Goal: Register for event/course

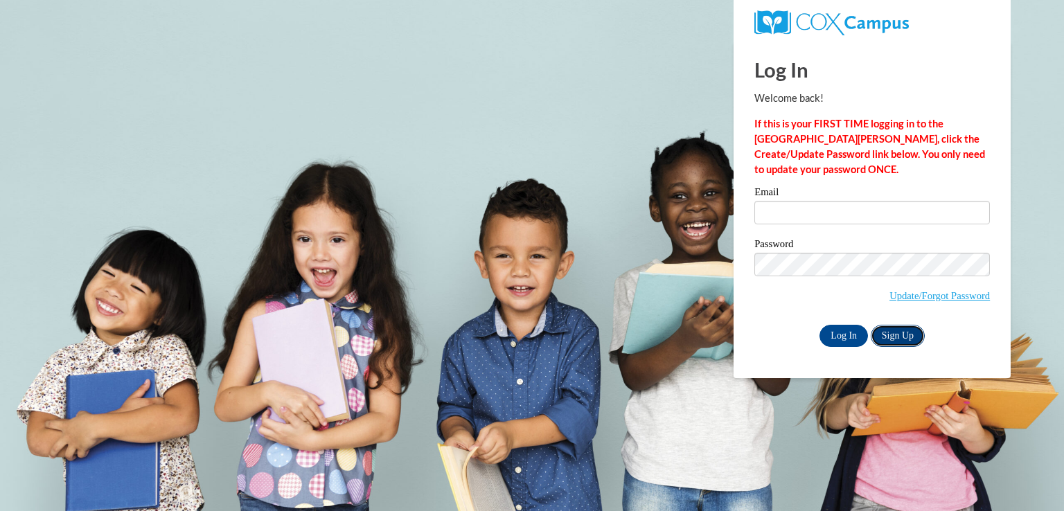
click at [891, 337] on link "Sign Up" at bounding box center [898, 336] width 54 height 22
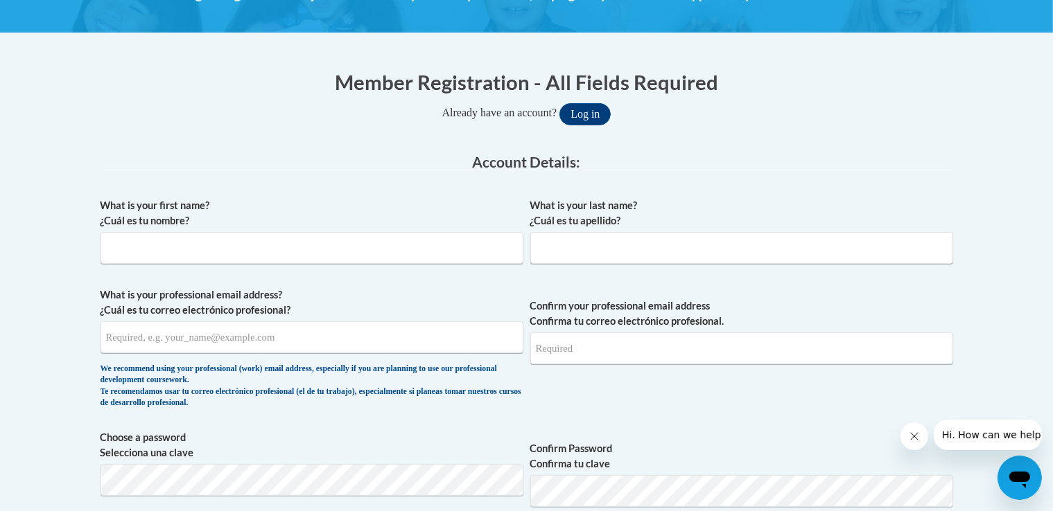
scroll to position [229, 0]
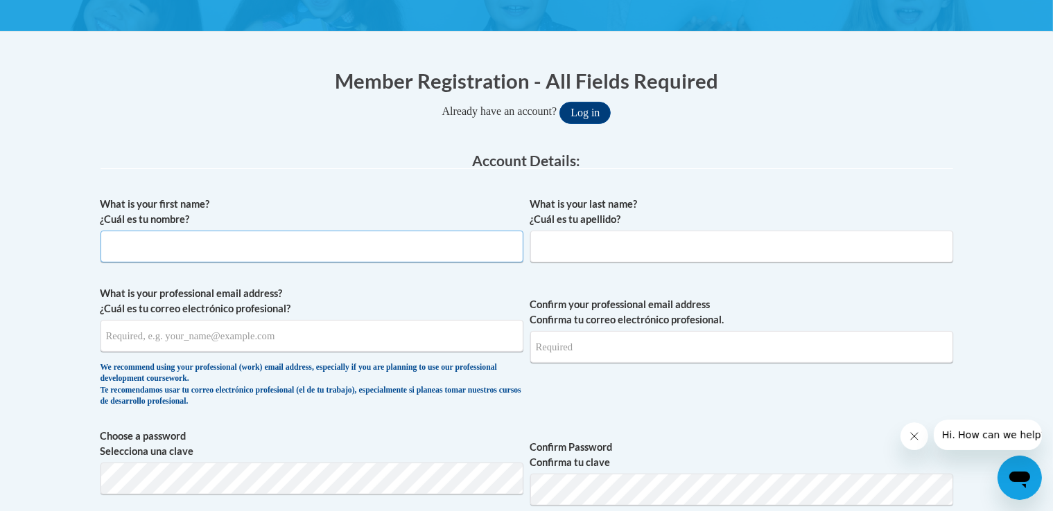
click at [308, 247] on input "What is your first name? ¿Cuál es tu nombre?" at bounding box center [311, 247] width 423 height 32
type input "kalinn"
click at [543, 244] on input "What is your last name? ¿Cuál es tu apellido?" at bounding box center [741, 247] width 423 height 32
type input "Au"
click at [238, 252] on input "kalinn" at bounding box center [311, 247] width 423 height 32
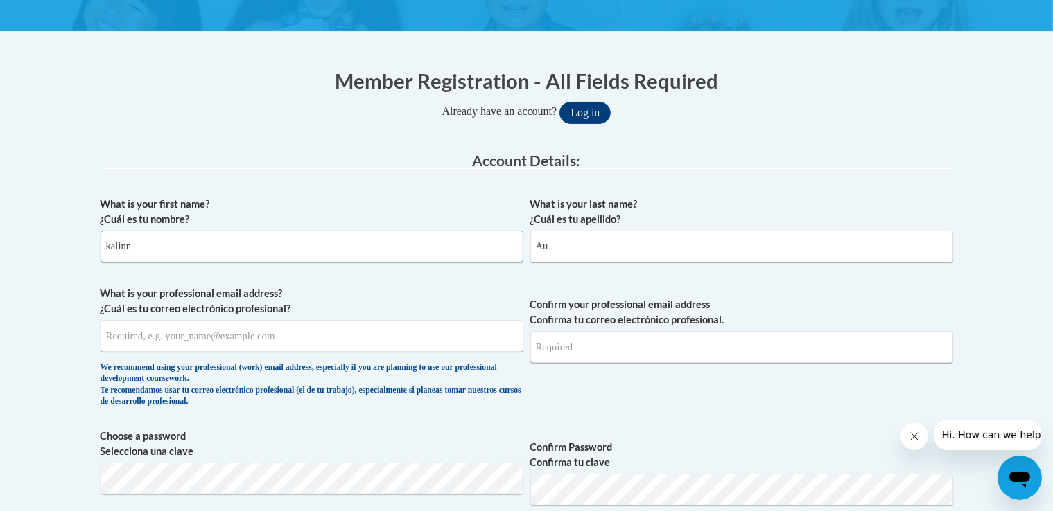
click at [238, 252] on input "kalinn" at bounding box center [311, 247] width 423 height 32
type input "Kalinn"
click at [207, 331] on input "What is your professional email address? ¿Cuál es tu correo electrónico profesi…" at bounding box center [311, 336] width 423 height 32
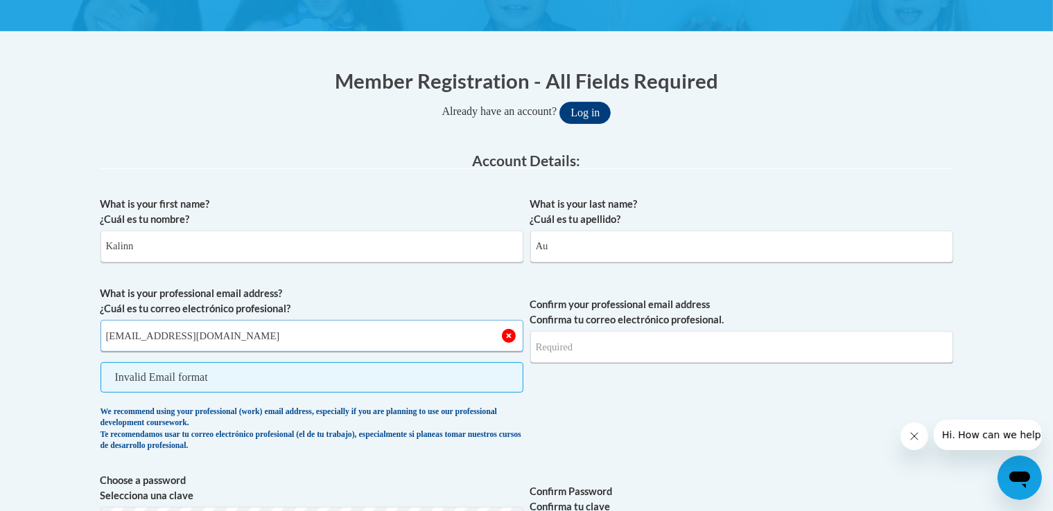
type input "kalinnau@knohoco.org"
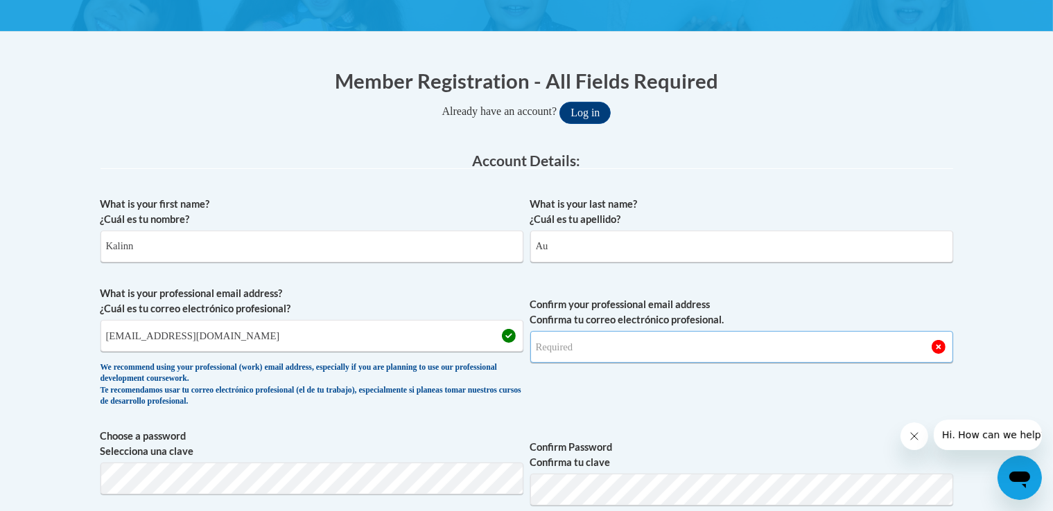
click at [574, 342] on input "Confirm your professional email address Confirma tu correo electrónico profesio…" at bounding box center [741, 347] width 423 height 32
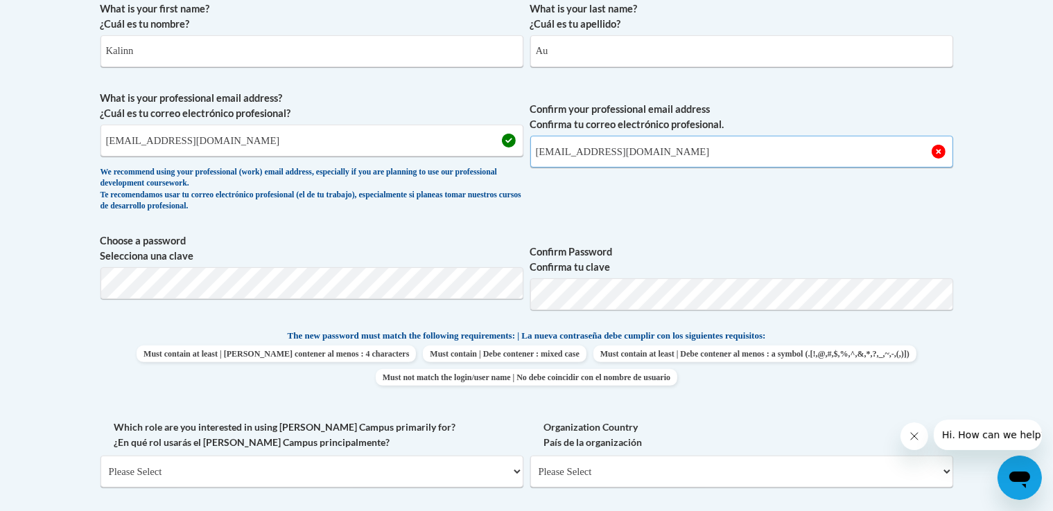
scroll to position [426, 0]
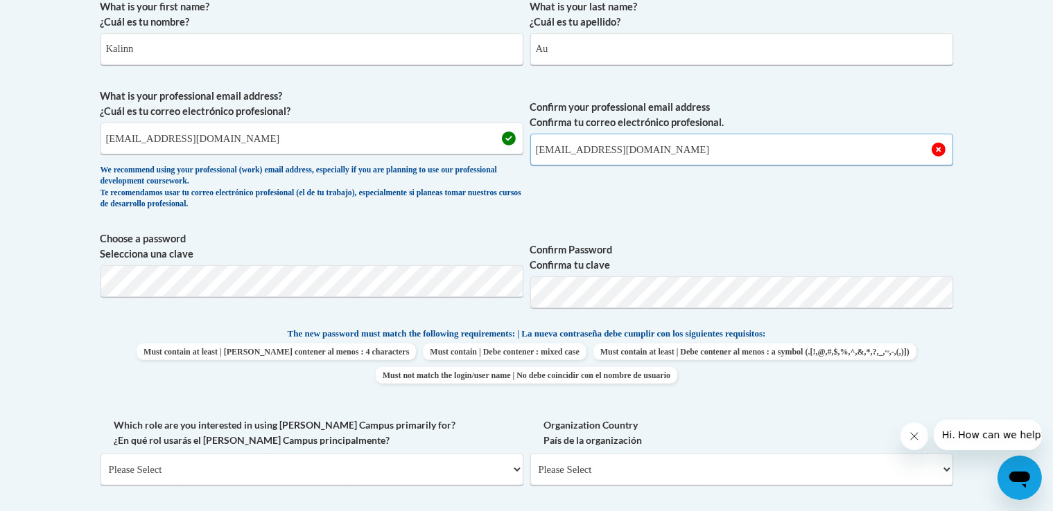
type input "kalinnau@knohoco.org"
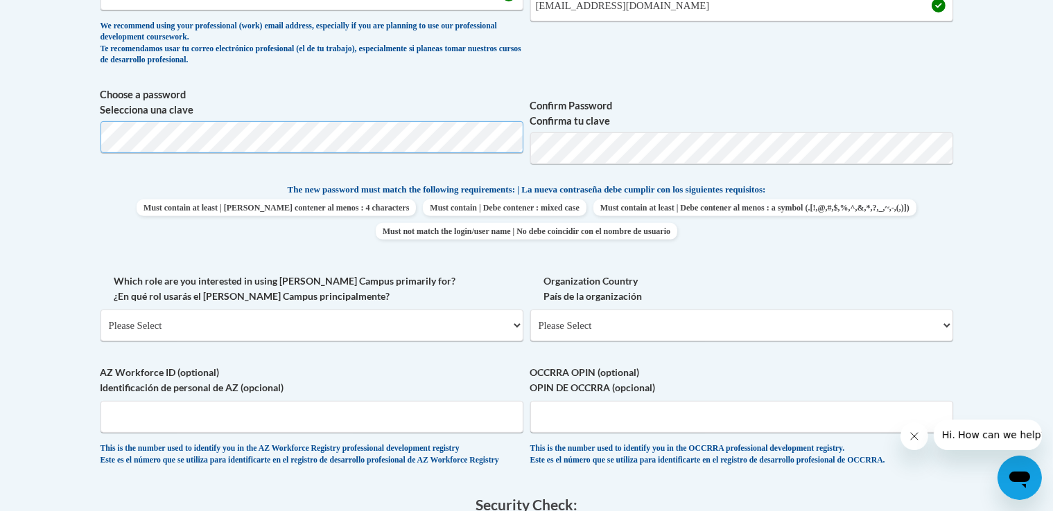
scroll to position [571, 0]
click at [294, 324] on select "Please Select College/University | Colegio/Universidad Community/Nonprofit Part…" at bounding box center [311, 325] width 423 height 32
select select "fbf2d438-af2f-41f8-98f1-81c410e29de3"
click at [100, 309] on select "Please Select College/University | Colegio/Universidad Community/Nonprofit Part…" at bounding box center [311, 325] width 423 height 32
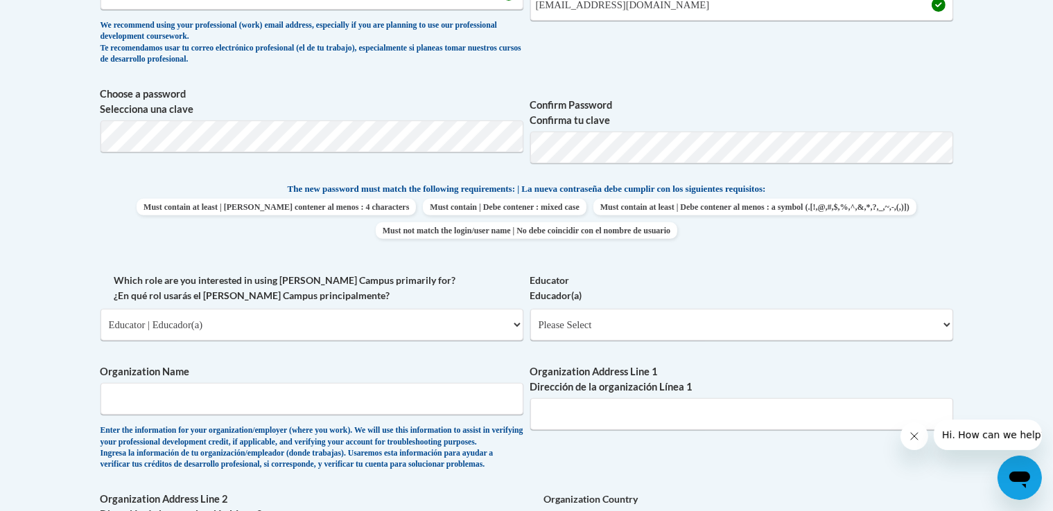
click at [563, 397] on span "Organization Address Line 1 Dirección de la organización Línea 1" at bounding box center [741, 397] width 423 height 66
click at [589, 328] on select "Please Select Early Learning/Daycare Teacher/Family Home Care Provider | Maestr…" at bounding box center [741, 325] width 423 height 32
click at [530, 309] on select "Please Select Early Learning/Daycare Teacher/Family Home Care Provider | Maestr…" at bounding box center [741, 325] width 423 height 32
click at [595, 320] on select "Please Select Early Learning/Daycare Teacher/Family Home Care Provider | Maestr…" at bounding box center [741, 325] width 423 height 32
select select "6732b29e-f5f4-40e4-a595-7dafd2b8fb29"
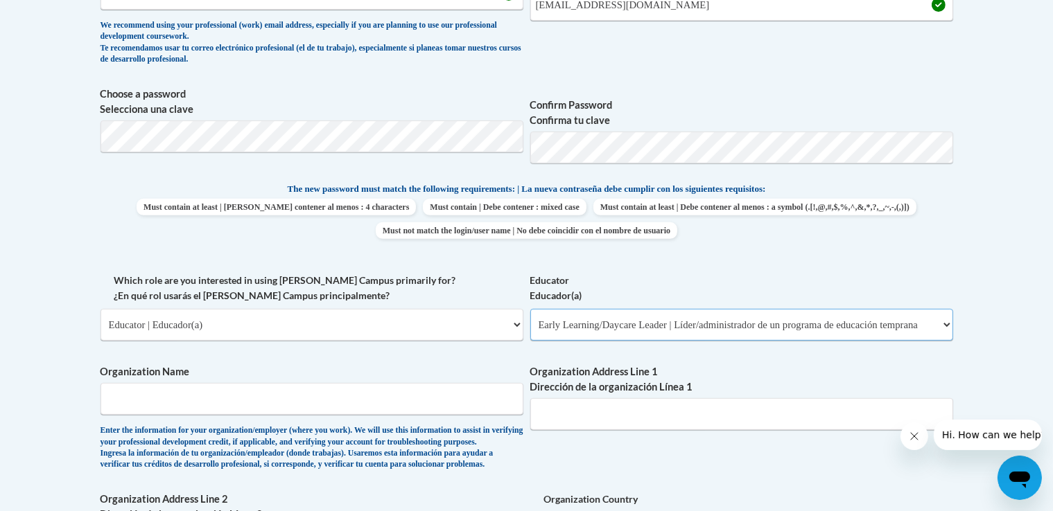
click at [530, 309] on select "Please Select Early Learning/Daycare Teacher/Family Home Care Provider | Maestr…" at bounding box center [741, 325] width 423 height 32
click at [313, 414] on input "Organization Name" at bounding box center [311, 399] width 423 height 32
type input "Kno Ho Co"
click at [567, 414] on input "Organization Address Line 1 Dirección de la organización Línea 1" at bounding box center [741, 414] width 423 height 32
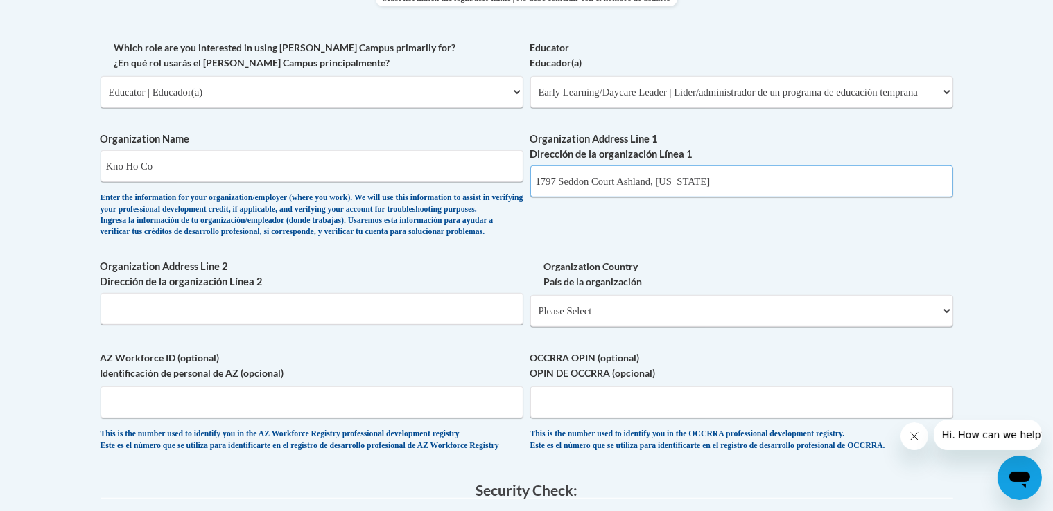
scroll to position [805, 0]
type input "1797 Seddon Court Ashland, Ohio"
click at [585, 326] on select "Please Select United States | Estados Unidos Outside of the United States | Fue…" at bounding box center [741, 310] width 423 height 32
select select "ad49bcad-a171-4b2e-b99c-48b446064914"
click at [530, 316] on select "Please Select United States | Estados Unidos Outside of the United States | Fue…" at bounding box center [741, 310] width 423 height 32
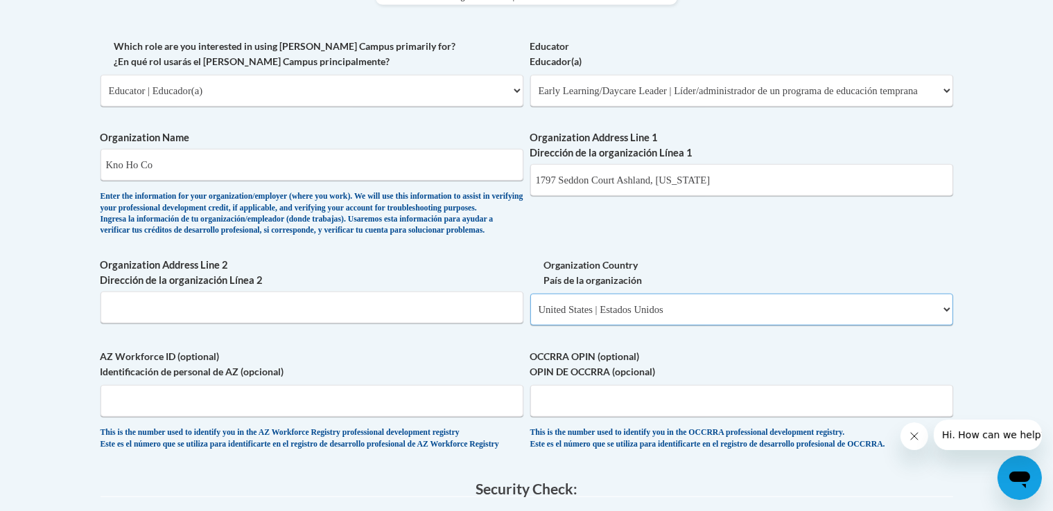
select select
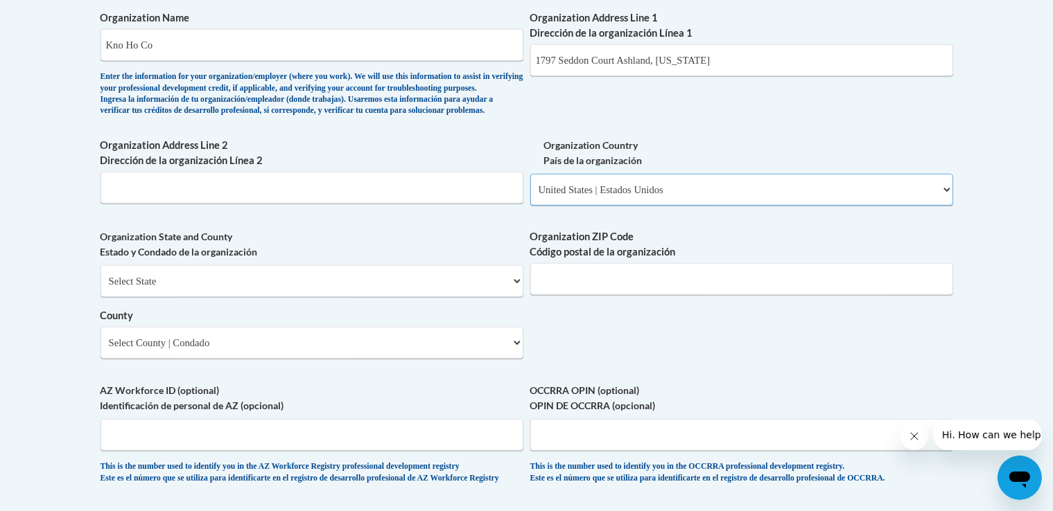
scroll to position [933, 0]
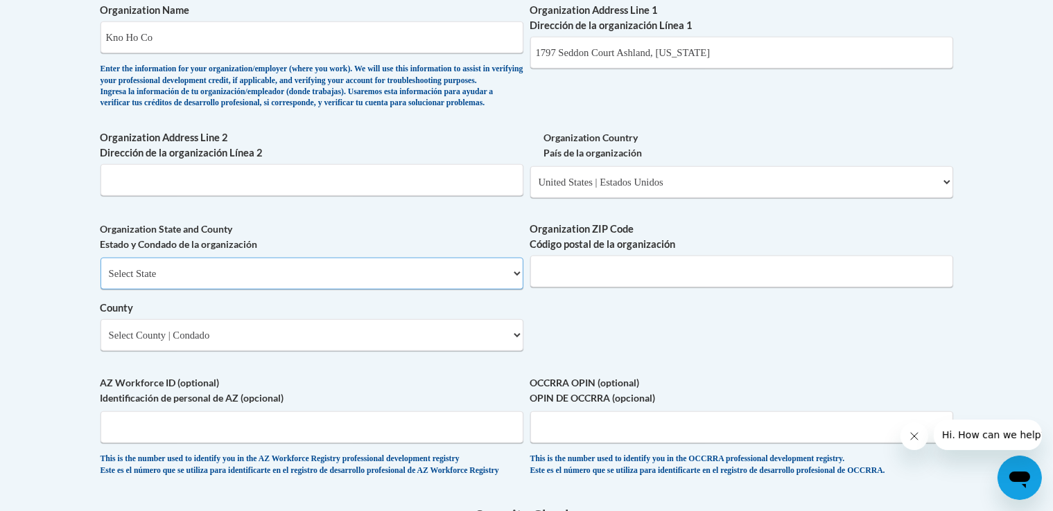
click at [295, 290] on select "Select State Alabama Alaska Arizona Arkansas California Colorado Connecticut De…" at bounding box center [311, 274] width 423 height 32
select select "Ohio"
click at [100, 280] on select "Select State Alabama Alaska Arizona Arkansas California Colorado Connecticut De…" at bounding box center [311, 274] width 423 height 32
click at [563, 288] on input "Organization ZIP Code Código postal de la organización" at bounding box center [741, 272] width 423 height 32
type input "44905"
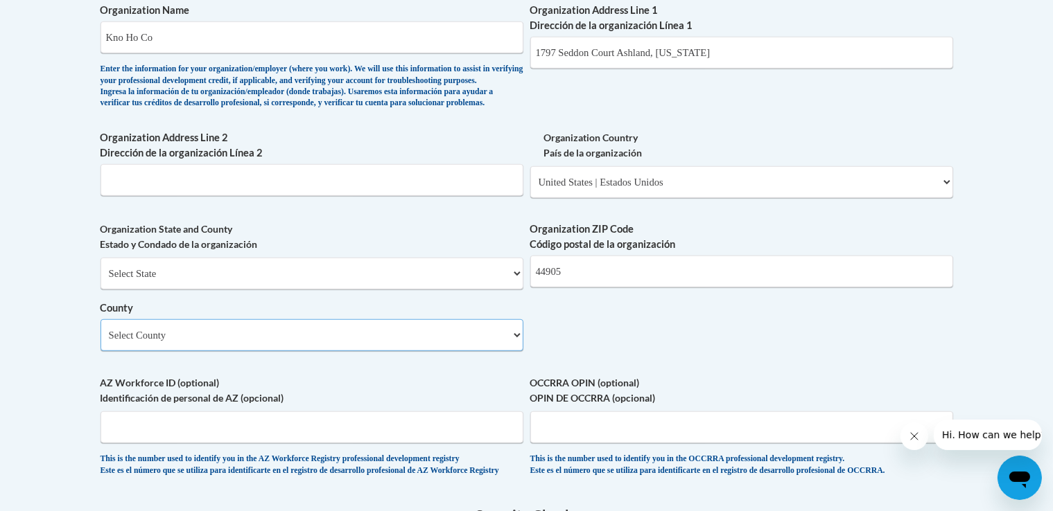
click at [255, 351] on select "Select County Adams Allen Ashland Ashtabula Athens Auglaize Belmont Brown Butle…" at bounding box center [311, 335] width 423 height 32
select select "Ashland"
click at [100, 342] on select "Select County Adams Allen Ashland Ashtabula Athens Auglaize Belmont Brown Butle…" at bounding box center [311, 335] width 423 height 32
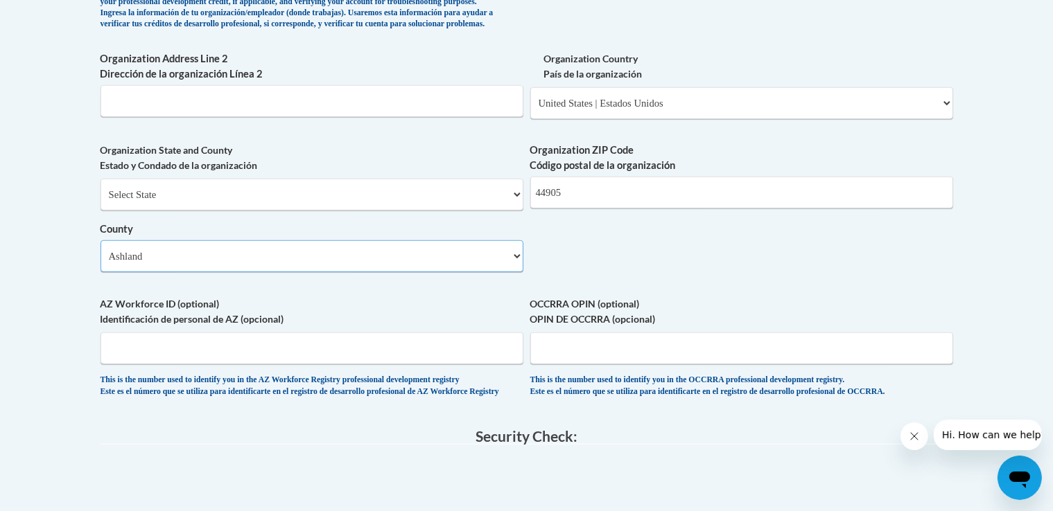
scroll to position [1100, 0]
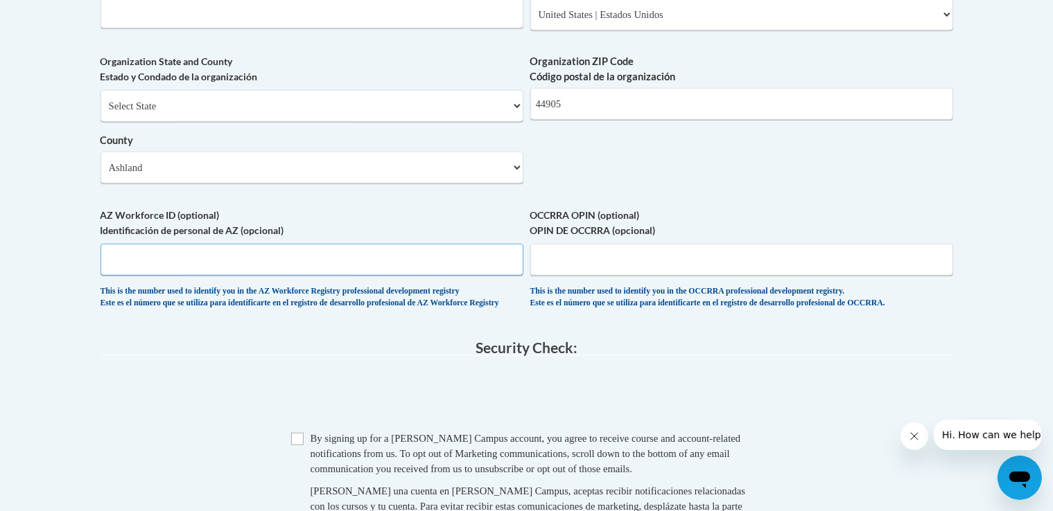
click at [269, 276] on input "AZ Workforce ID (optional) Identificación de personal de AZ (opcional)" at bounding box center [311, 260] width 423 height 32
click at [574, 276] on input "OCCRRA OPIN (optional) OPIN DE OCCRRA (opcional)" at bounding box center [741, 260] width 423 height 32
type input "11305537"
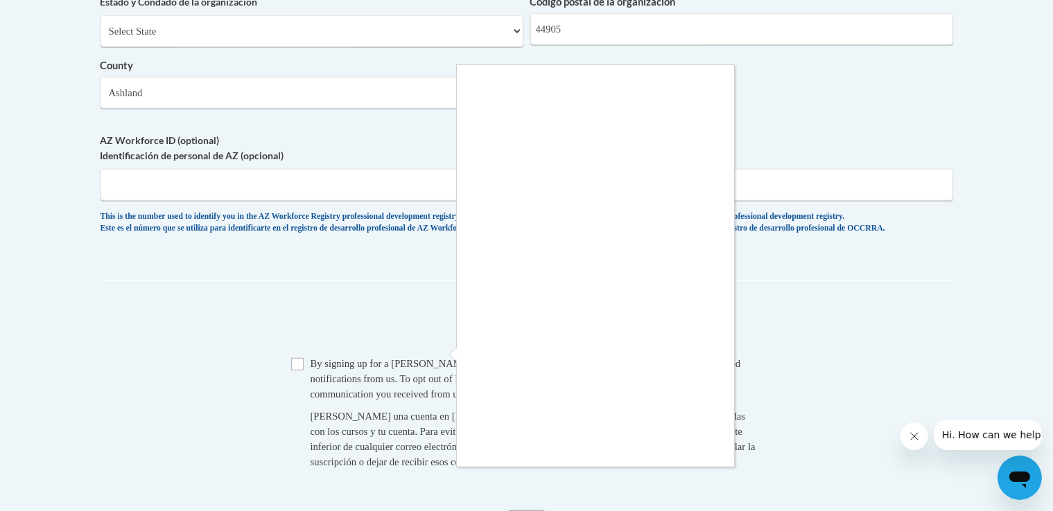
scroll to position [1181, 0]
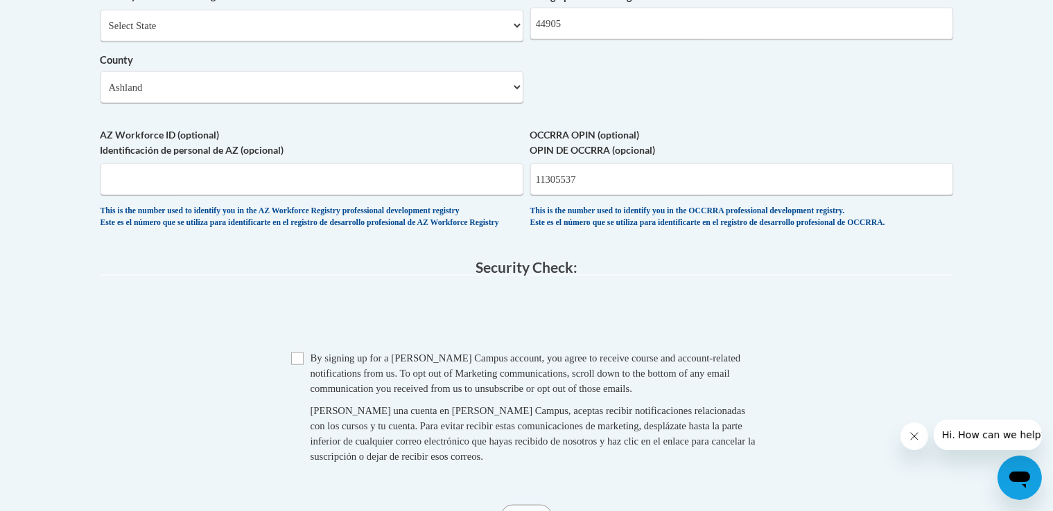
click at [913, 437] on icon "Close message from company" at bounding box center [913, 435] width 11 height 11
click at [292, 365] on input "Checkbox" at bounding box center [297, 359] width 12 height 12
checkbox input "true"
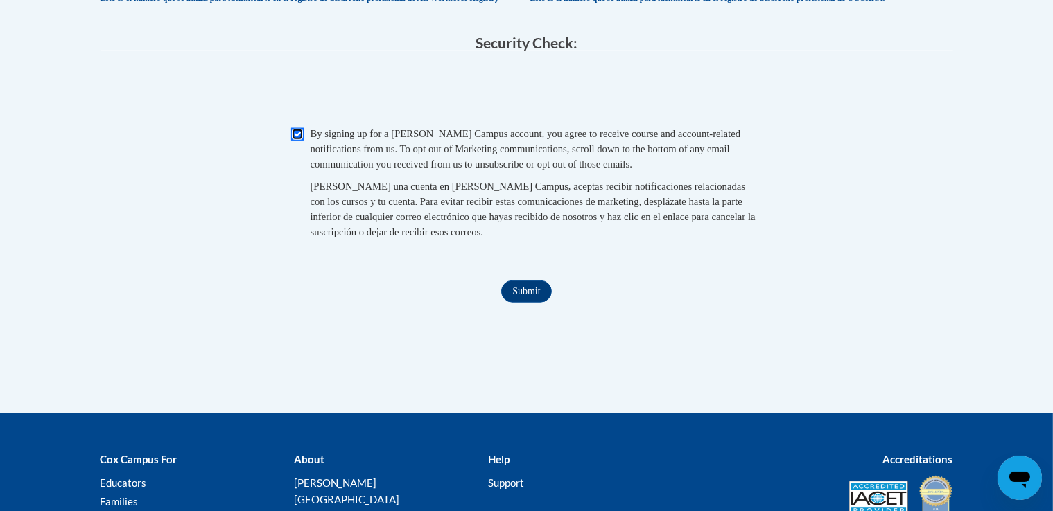
scroll to position [1408, 0]
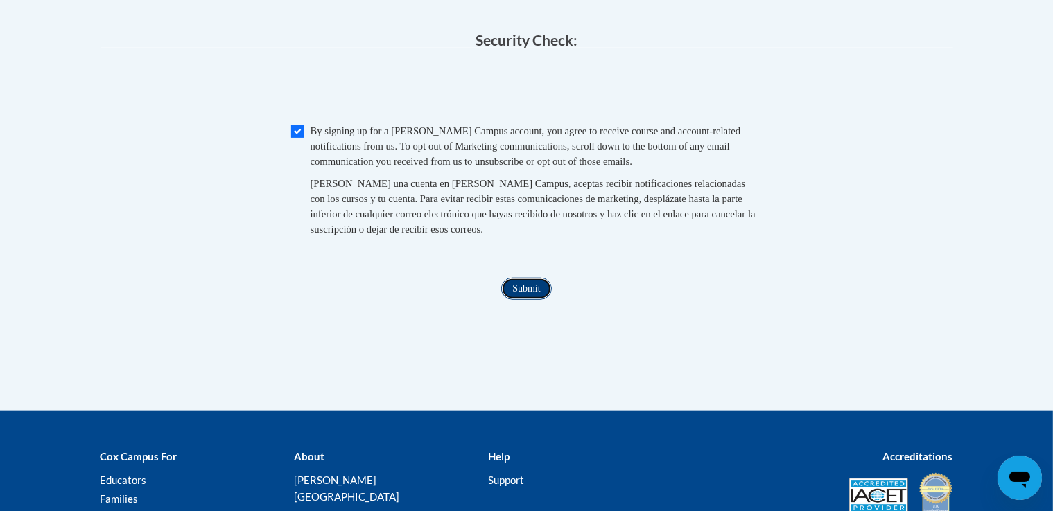
click at [523, 300] on input "Submit" at bounding box center [526, 289] width 50 height 22
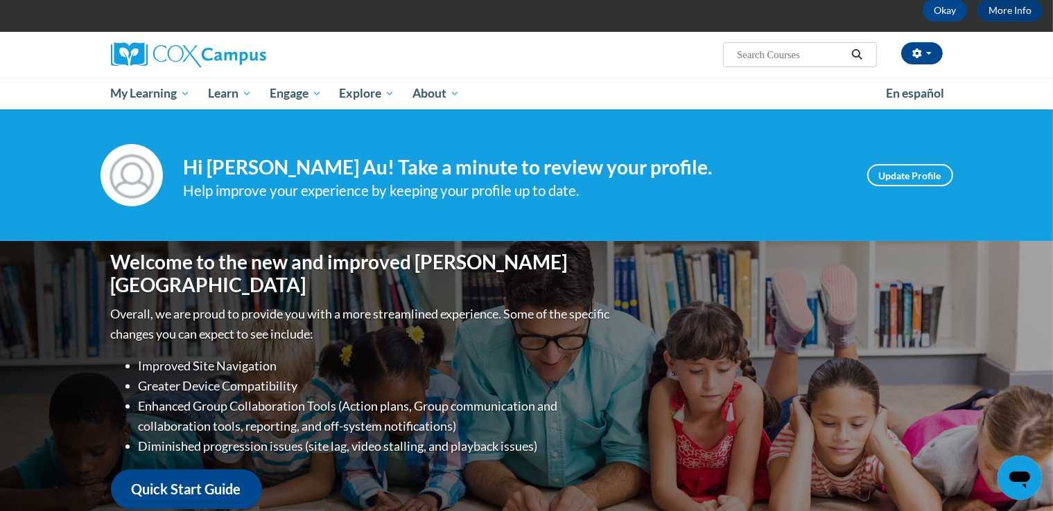
scroll to position [72, 0]
click at [741, 48] on input "Search..." at bounding box center [790, 54] width 111 height 17
click at [771, 55] on input "Search..." at bounding box center [790, 54] width 111 height 17
paste input "Monitoring Children’s Progress in Language & Literacy in the Early Years"
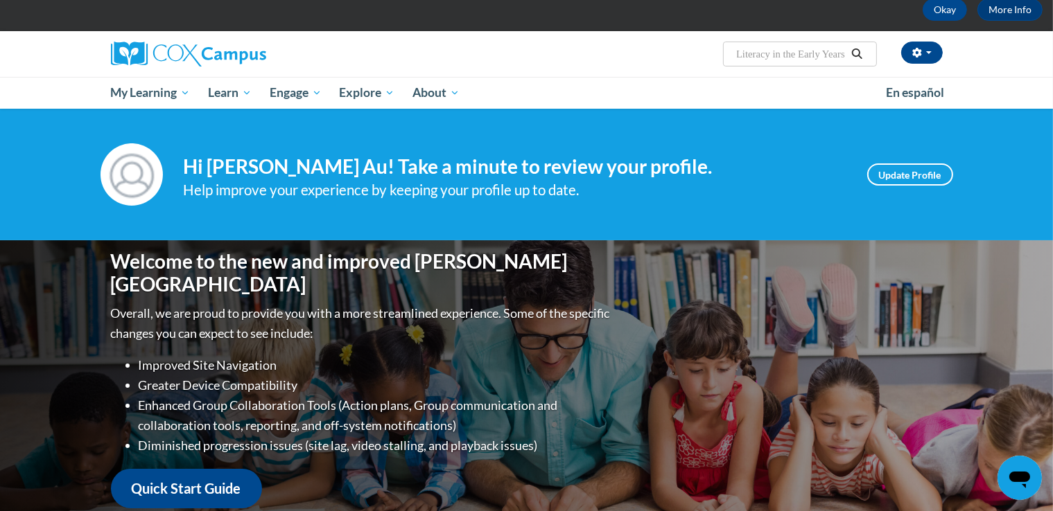
type input "Monitoring Children’s Progress in Language & Literacy in the Early Years"
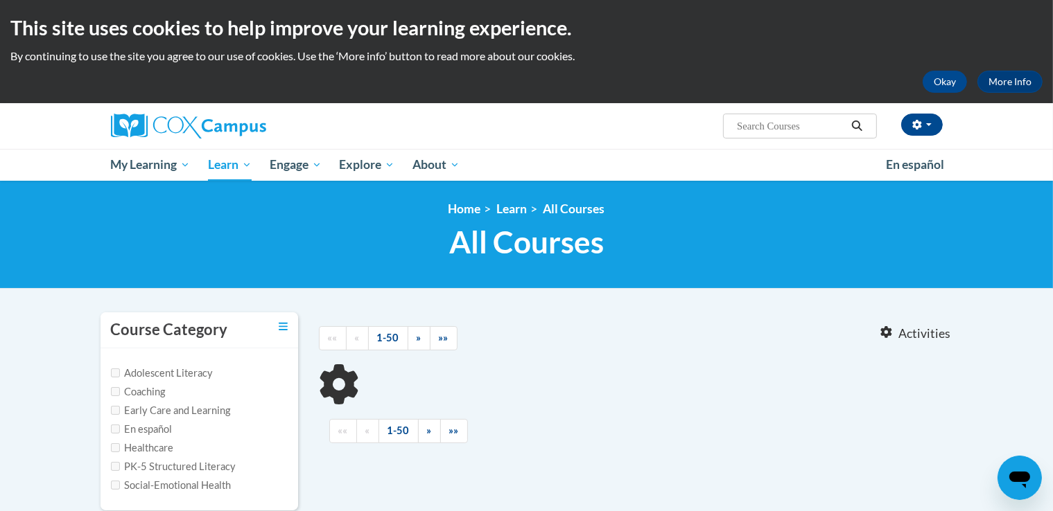
type input "Monitoring Children’s Progress in Language"
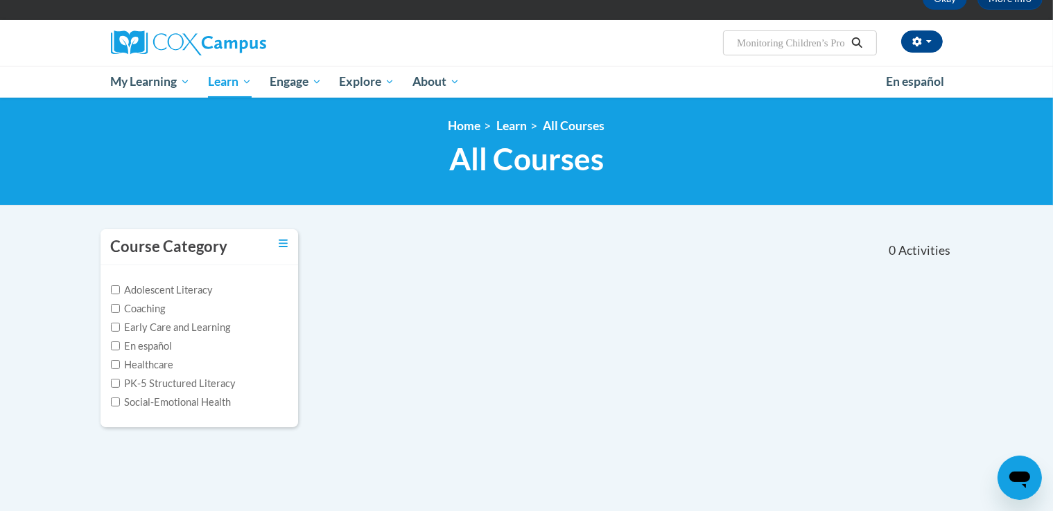
scroll to position [83, 0]
click at [116, 325] on input "Early Care and Learning" at bounding box center [115, 327] width 9 height 9
checkbox input "true"
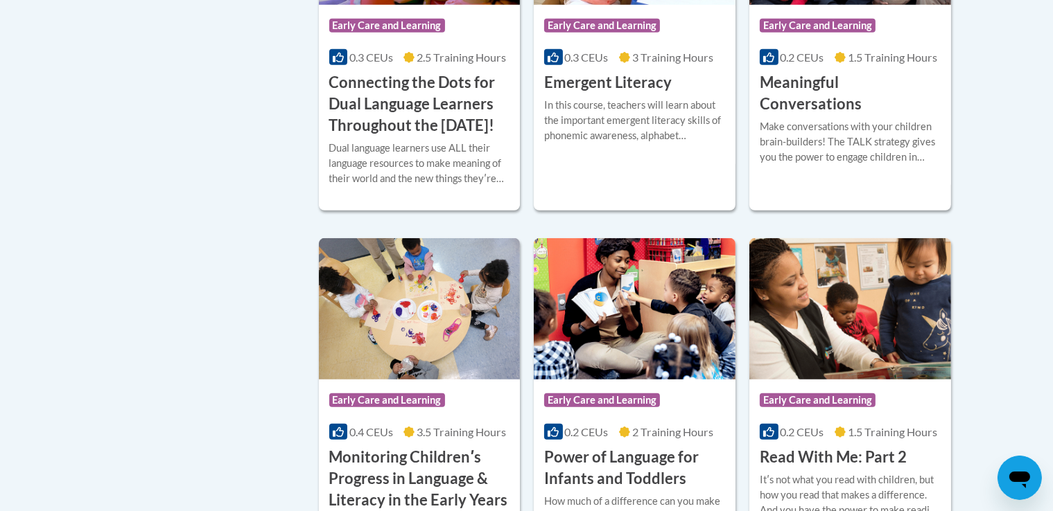
scroll to position [945, 0]
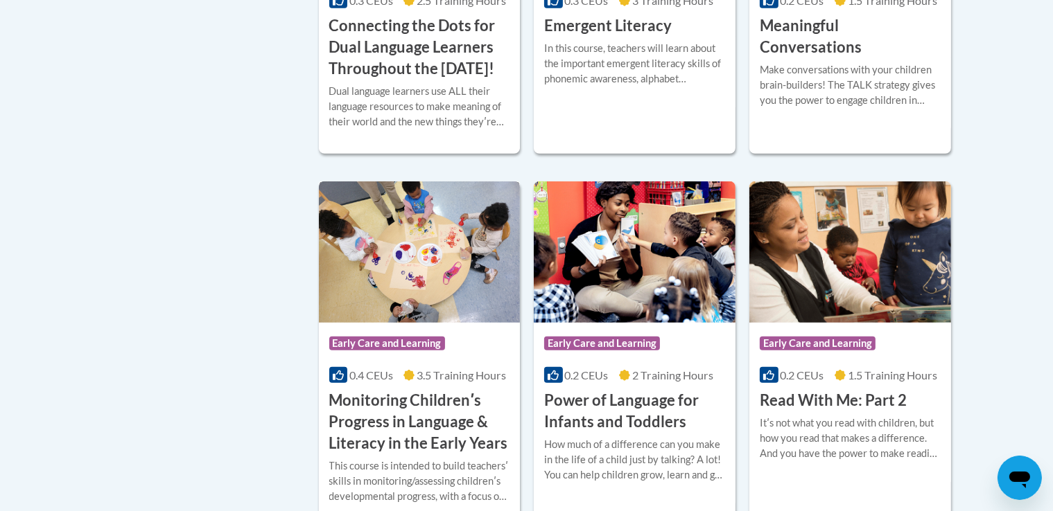
click at [392, 454] on h3 "Monitoring Childrenʹs Progress in Language & Literacy in the Early Years" at bounding box center [419, 422] width 181 height 64
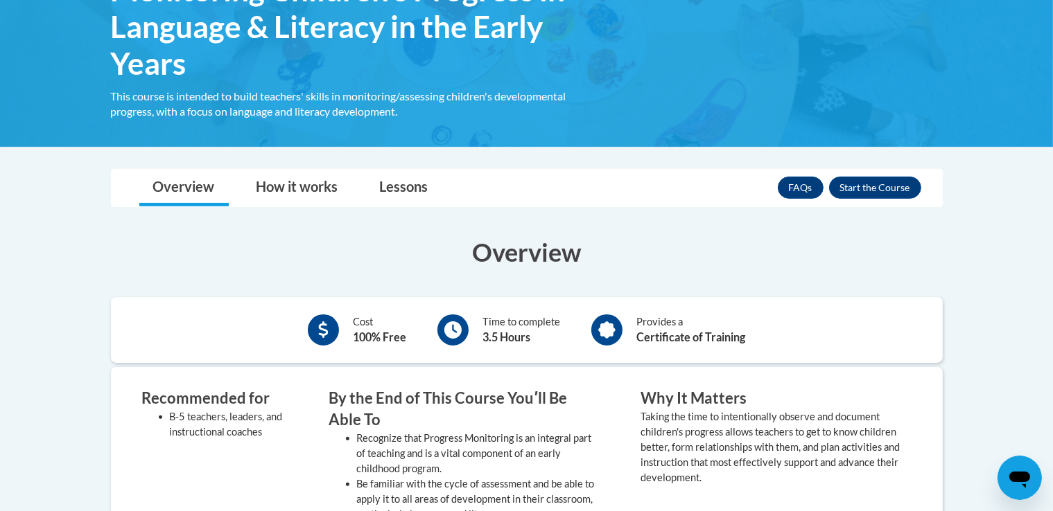
scroll to position [273, 0]
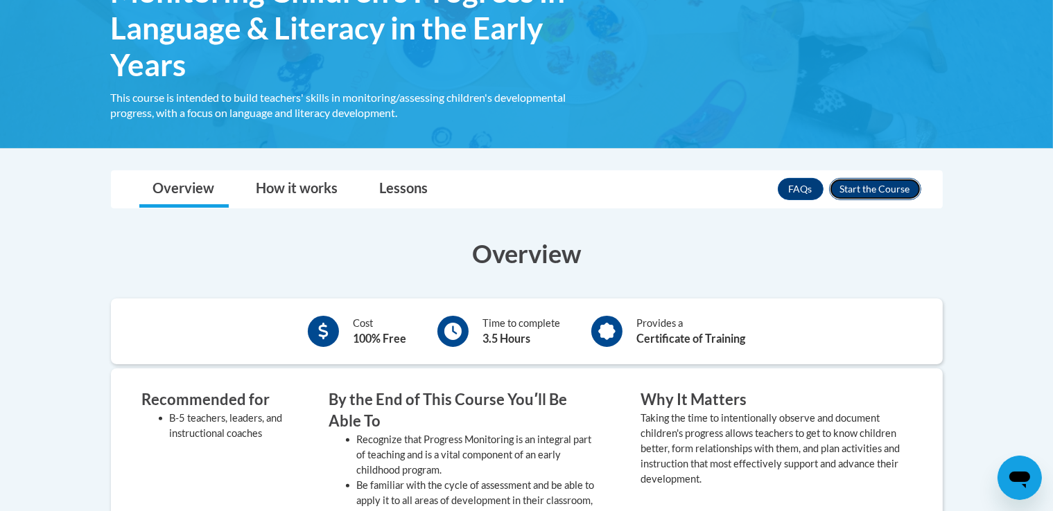
click at [856, 183] on button "Enroll" at bounding box center [875, 189] width 92 height 22
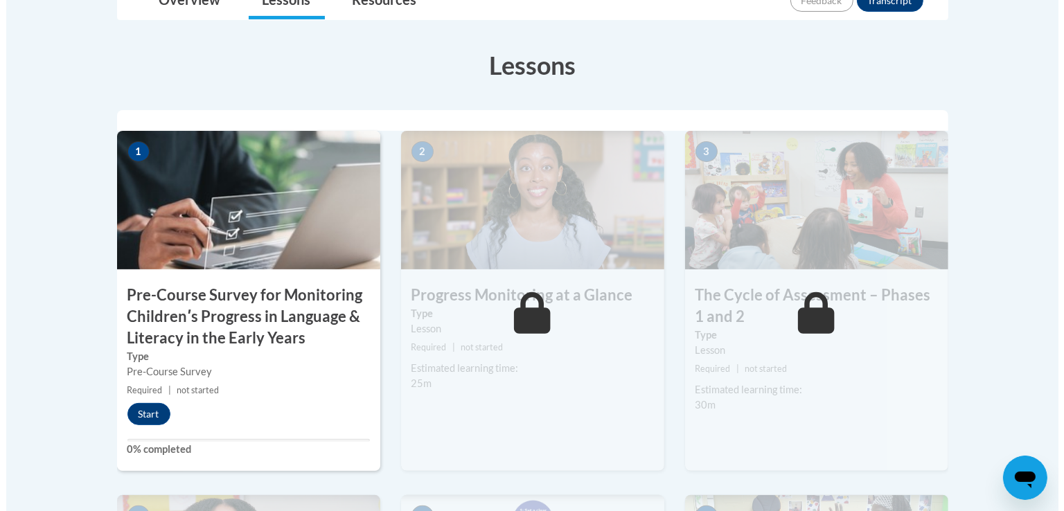
scroll to position [428, 0]
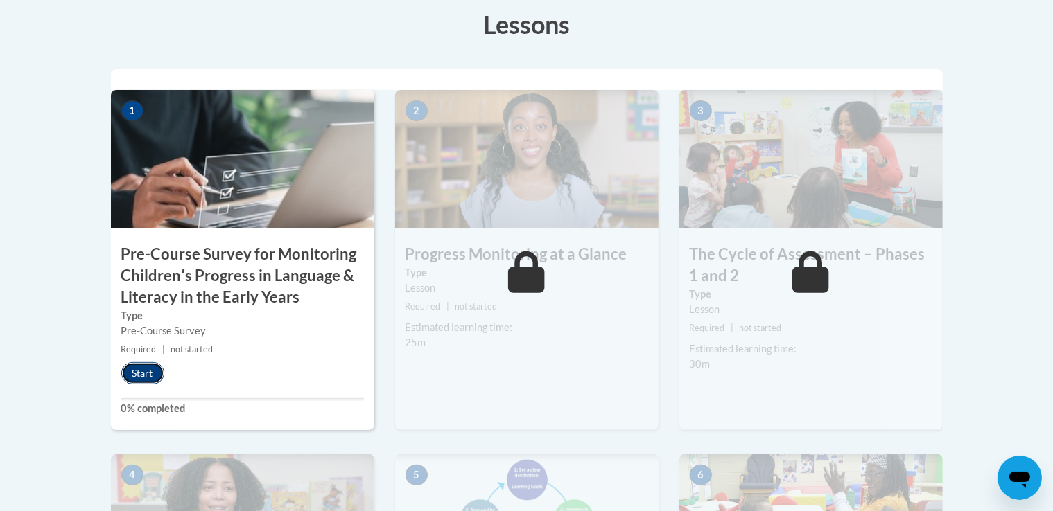
click at [139, 373] on button "Start" at bounding box center [142, 373] width 43 height 22
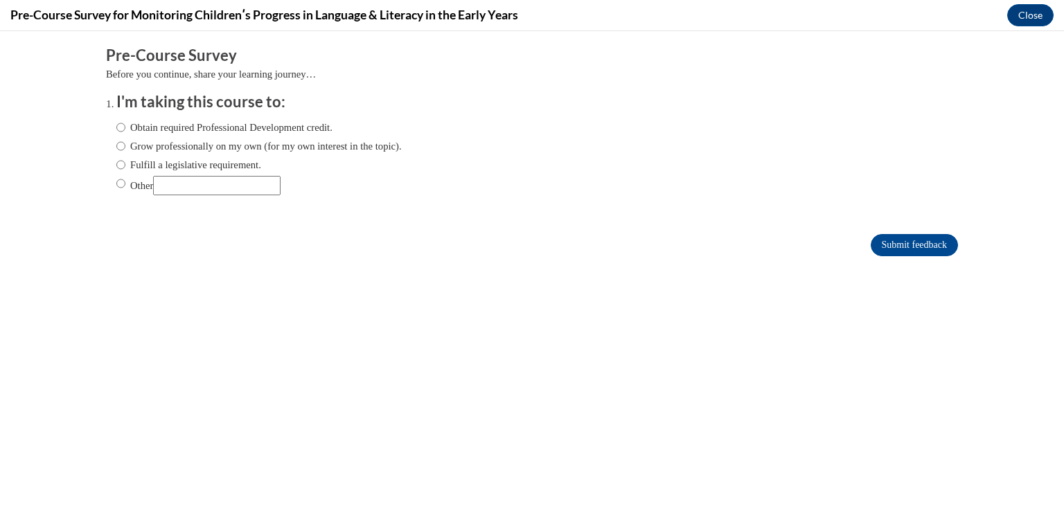
scroll to position [0, 0]
click at [116, 128] on input "Obtain required Professional Development credit." at bounding box center [120, 127] width 9 height 15
radio input "true"
click at [894, 250] on input "Submit feedback" at bounding box center [914, 245] width 87 height 22
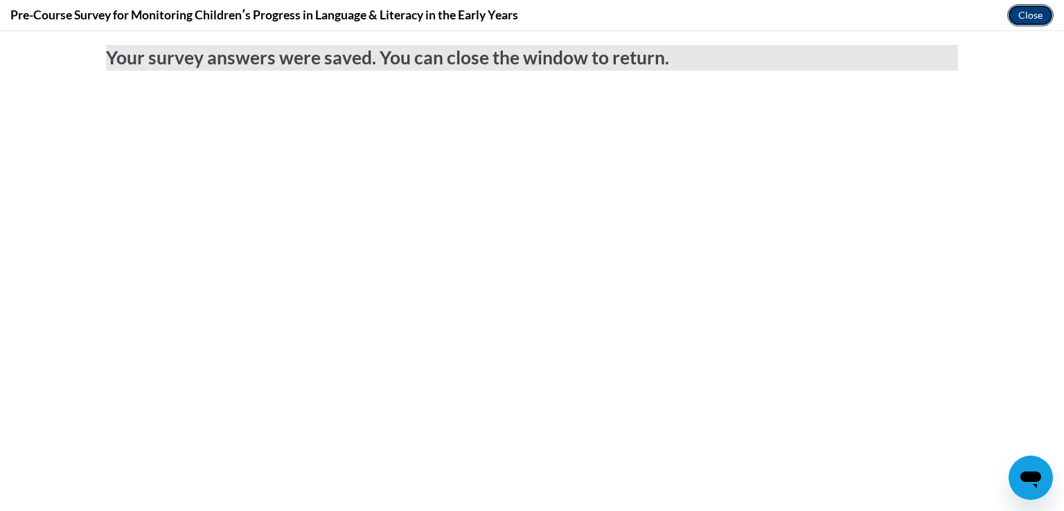
click at [1034, 16] on button "Close" at bounding box center [1031, 15] width 46 height 22
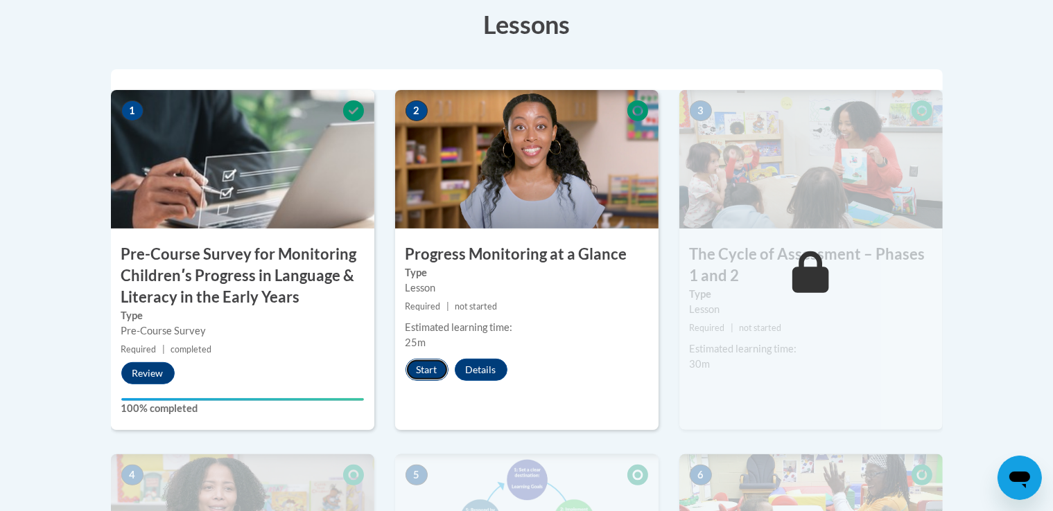
click at [421, 369] on button "Start" at bounding box center [426, 370] width 43 height 22
